Goal: Find specific page/section

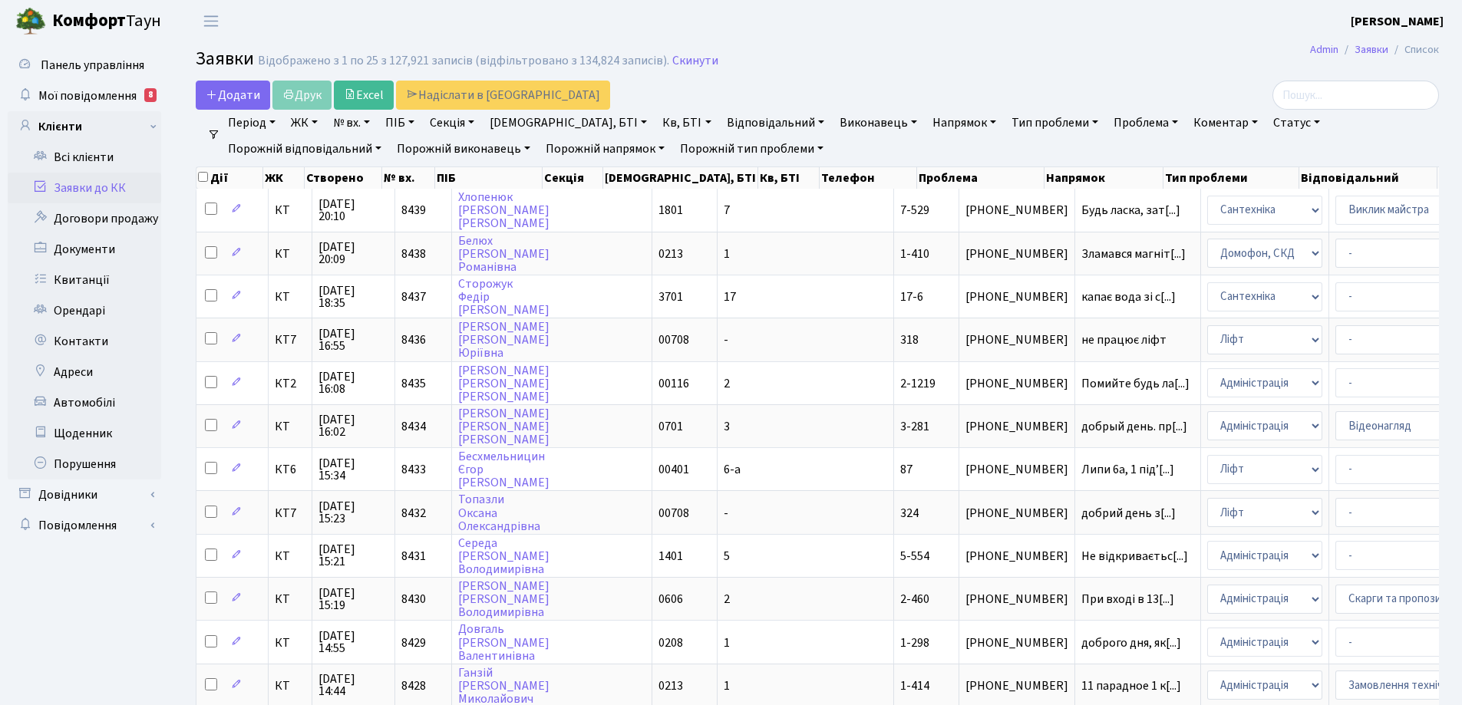
select select "25"
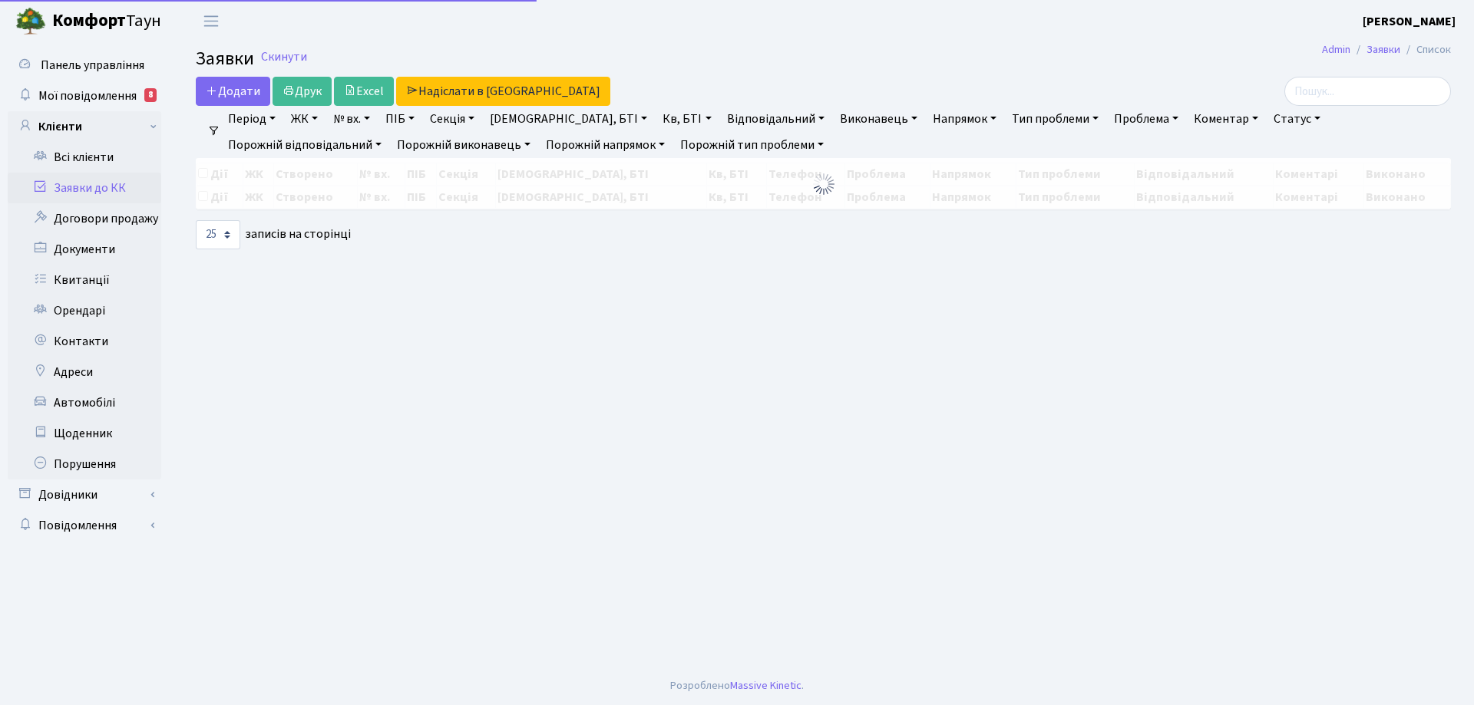
select select "25"
